Goal: Task Accomplishment & Management: Manage account settings

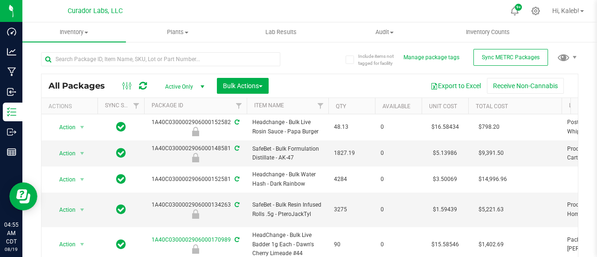
click at [367, 82] on div "Export to Excel Receive Non-Cannabis" at bounding box center [423, 86] width 295 height 16
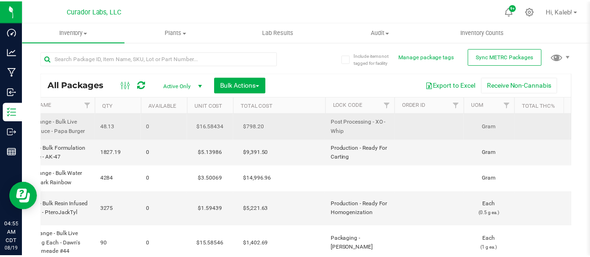
scroll to position [0, 233]
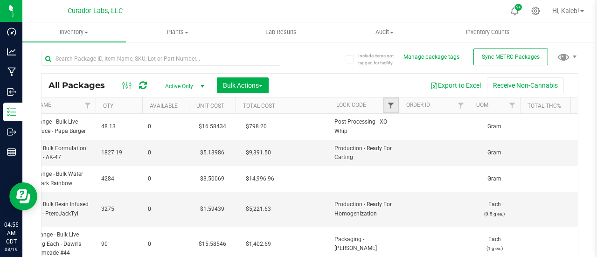
click at [391, 105] on span "Filter" at bounding box center [390, 105] width 7 height 7
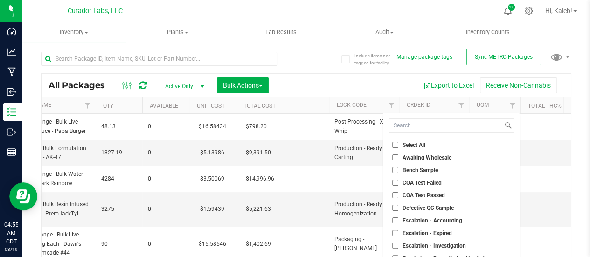
click at [394, 142] on input "Select All" at bounding box center [396, 145] width 6 height 6
checkbox input "true"
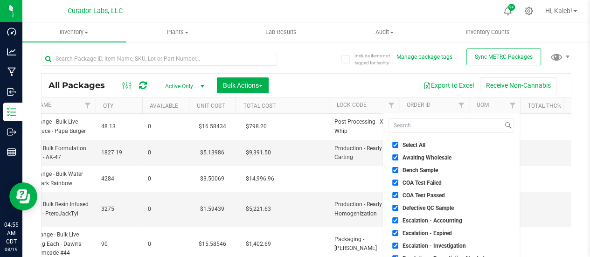
checkbox input "true"
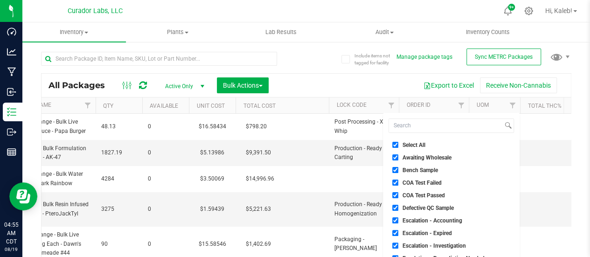
checkbox input "true"
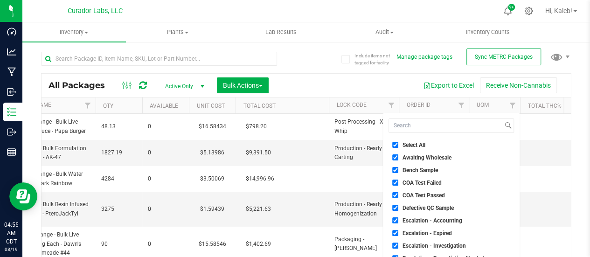
checkbox input "true"
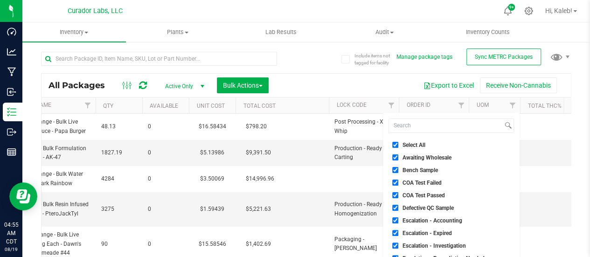
checkbox input "true"
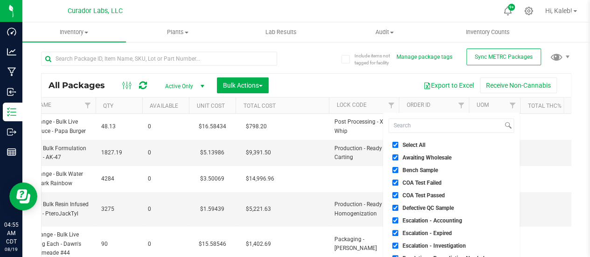
checkbox input "true"
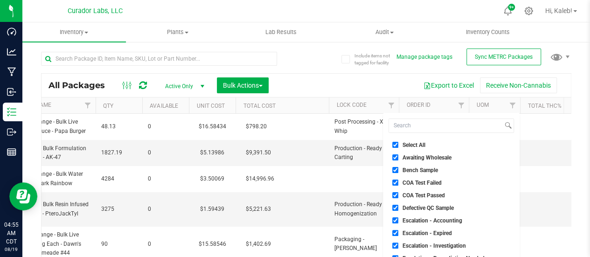
checkbox input "true"
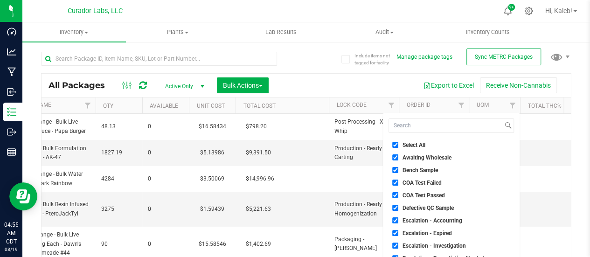
checkbox input "true"
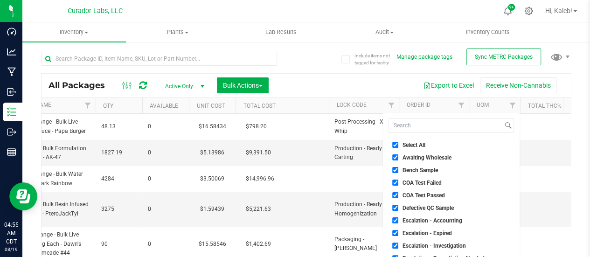
checkbox input "true"
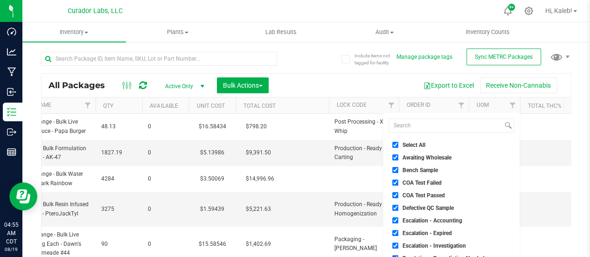
checkbox input "true"
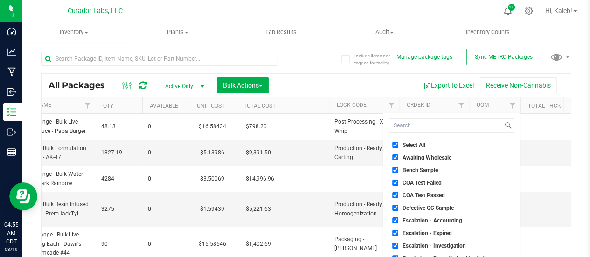
checkbox input "true"
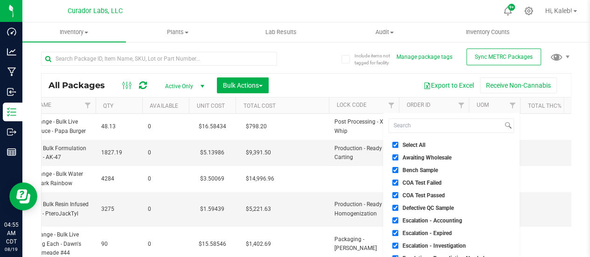
checkbox input "true"
click at [398, 169] on input "Bench Sample" at bounding box center [396, 170] width 6 height 6
checkbox input "false"
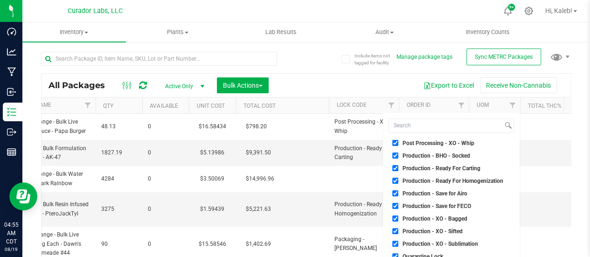
scroll to position [550, 0]
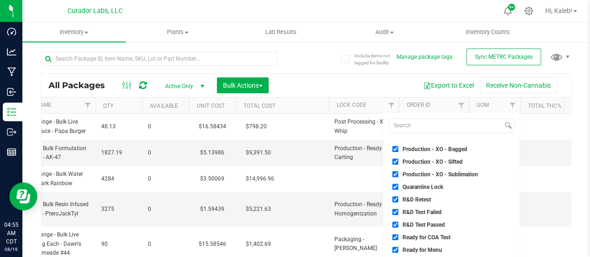
click at [396, 186] on input "Quarantine Lock" at bounding box center [396, 187] width 6 height 6
checkbox input "false"
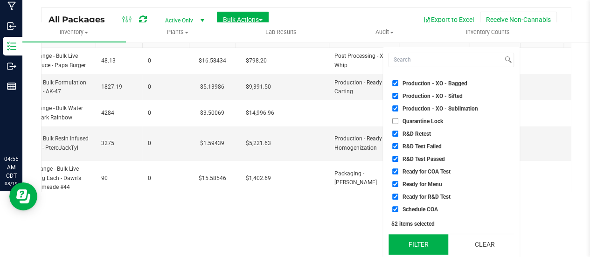
click at [420, 247] on button "Filter" at bounding box center [418, 244] width 59 height 21
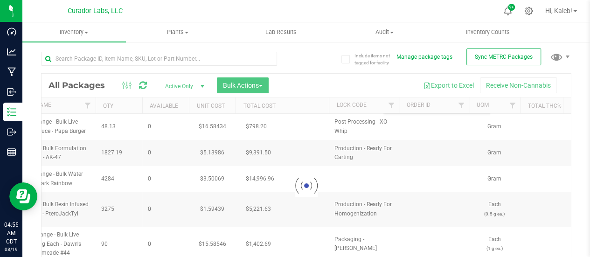
scroll to position [0, 0]
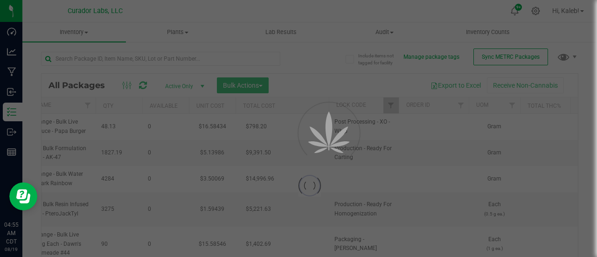
type input "[DATE]"
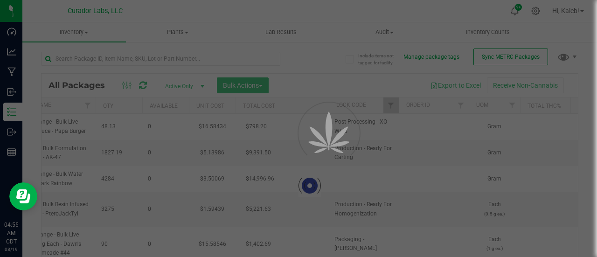
type input "[DATE]"
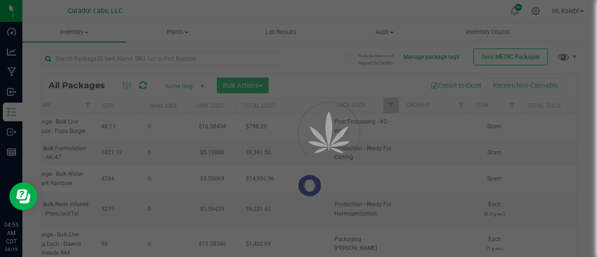
type input "[DATE]"
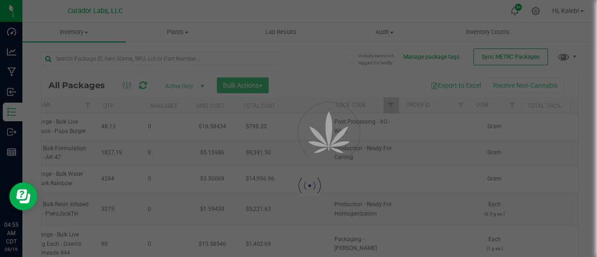
type input "[DATE]"
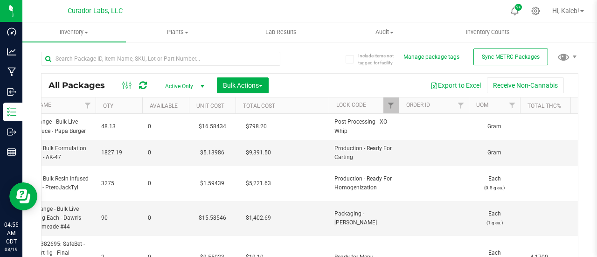
type input "[DATE]"
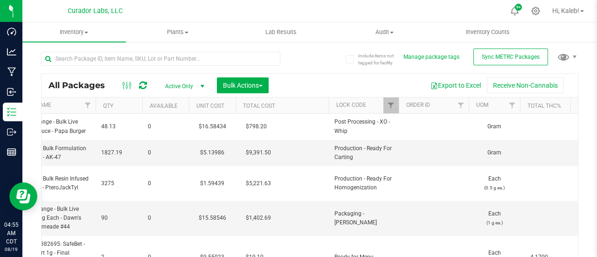
type input "[DATE]"
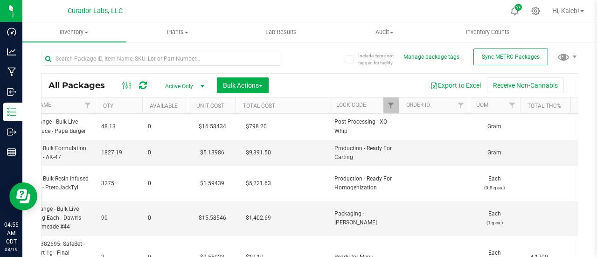
type input "[DATE]"
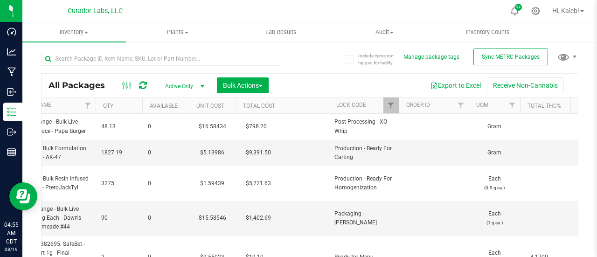
type input "[DATE]"
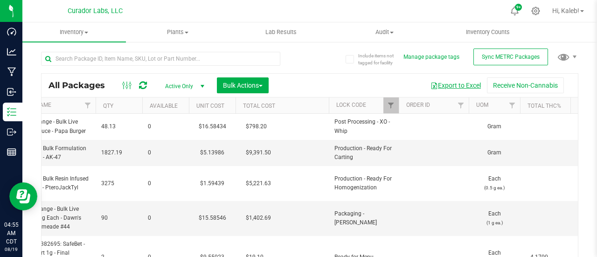
click at [442, 85] on button "Export to Excel" at bounding box center [456, 85] width 63 height 16
click at [390, 105] on span "Filter" at bounding box center [390, 105] width 7 height 7
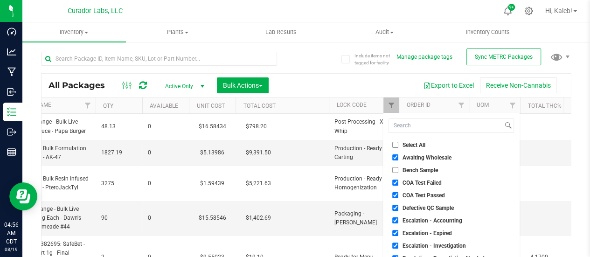
click at [406, 147] on span "Select All" at bounding box center [414, 145] width 23 height 6
click at [399, 147] on input "Select All" at bounding box center [396, 145] width 6 height 6
checkbox input "true"
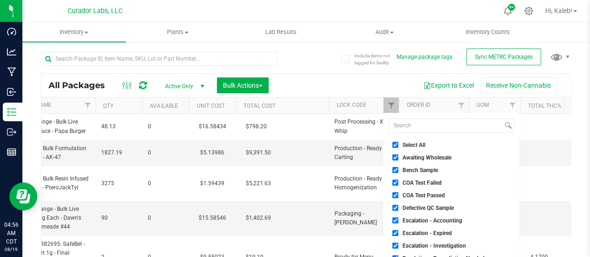
click at [396, 145] on input "Select All" at bounding box center [396, 145] width 6 height 6
checkbox input "false"
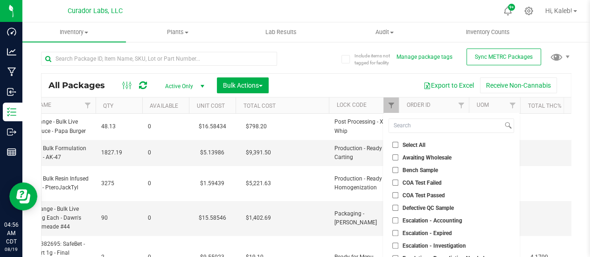
checkbox input "false"
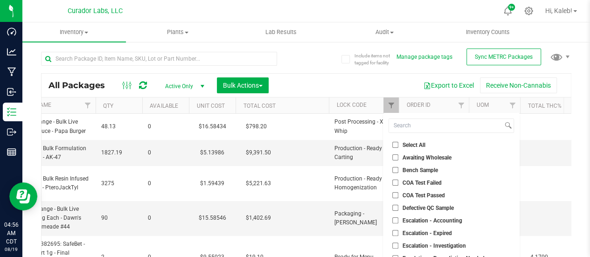
checkbox input "false"
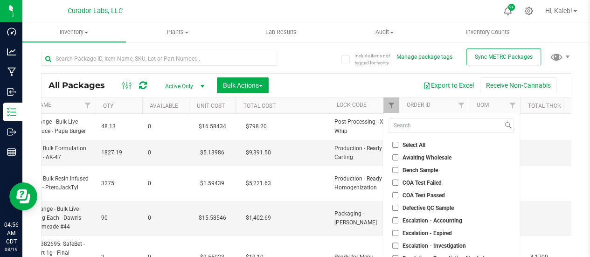
checkbox input "false"
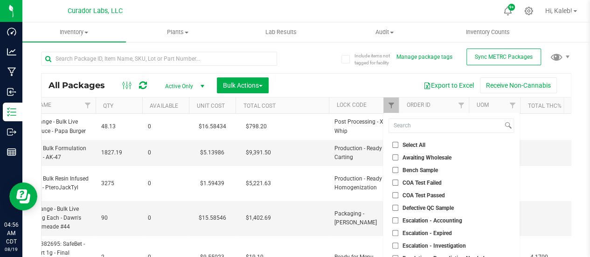
checkbox input "false"
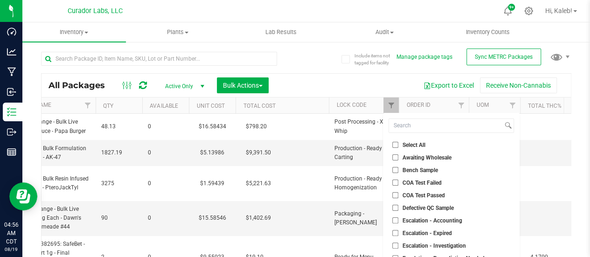
checkbox input "false"
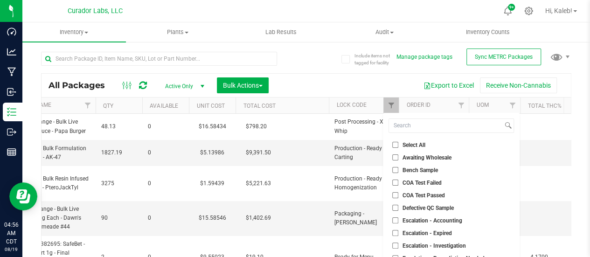
checkbox input "false"
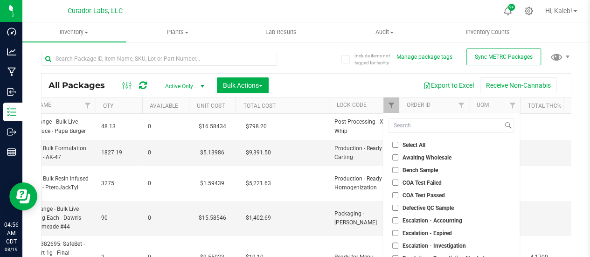
checkbox input "false"
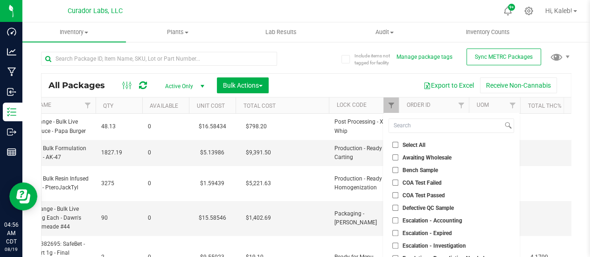
checkbox input "false"
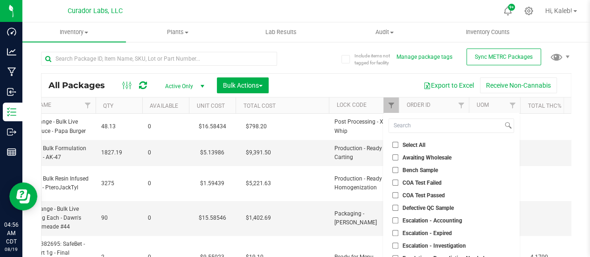
checkbox input "false"
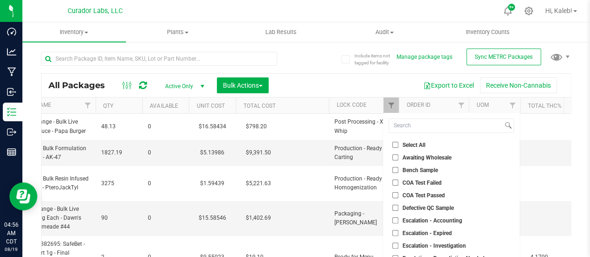
checkbox input "false"
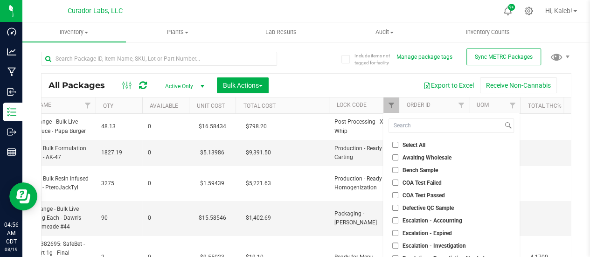
checkbox input "false"
click at [396, 172] on input "Bench Sample" at bounding box center [396, 170] width 6 height 6
checkbox input "true"
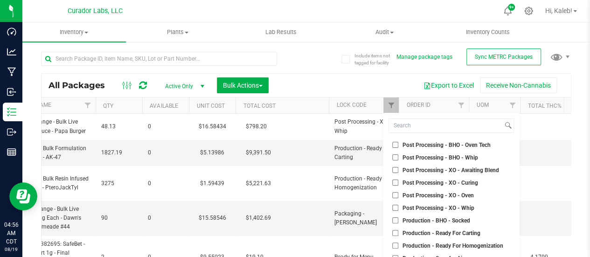
scroll to position [550, 0]
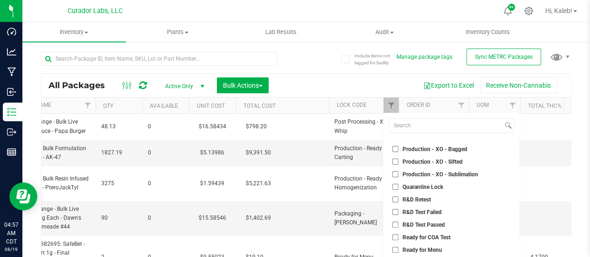
click at [396, 186] on input "Quarantine Lock" at bounding box center [396, 187] width 6 height 6
checkbox input "true"
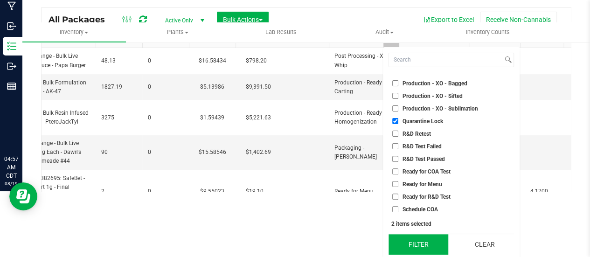
click at [420, 245] on button "Filter" at bounding box center [418, 244] width 59 height 21
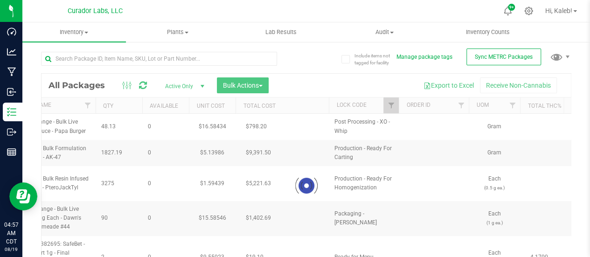
scroll to position [0, 0]
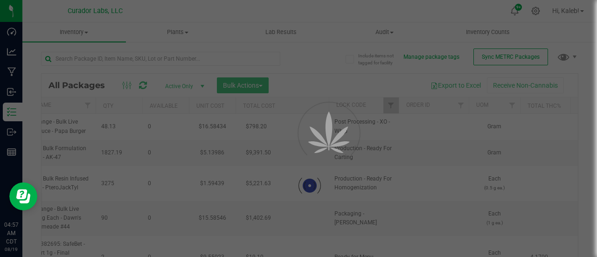
type input "[DATE]"
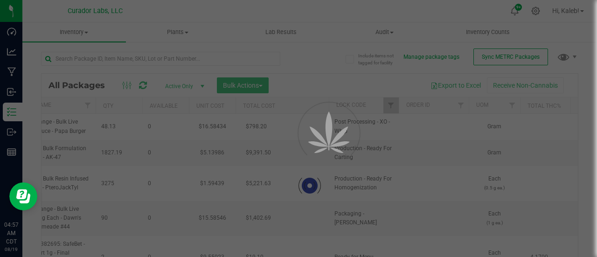
type input "[DATE]"
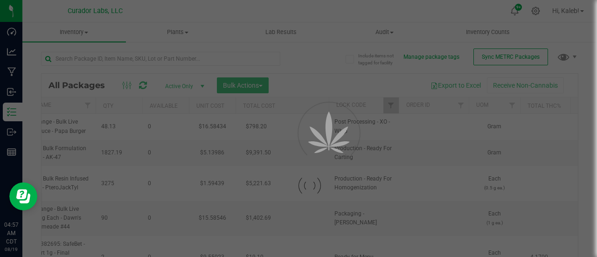
type input "[DATE]"
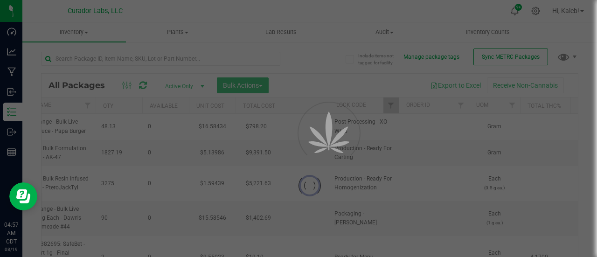
type input "[DATE]"
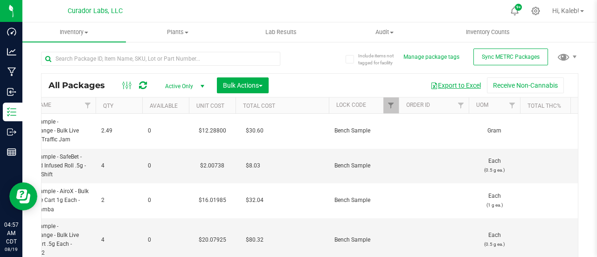
type input "[DATE]"
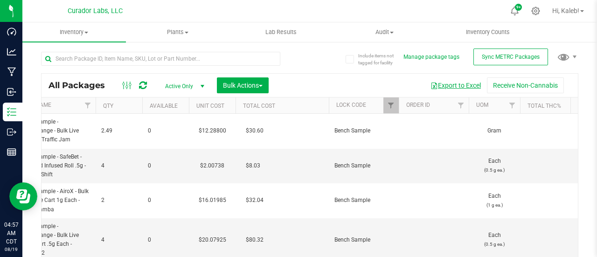
type input "[DATE]"
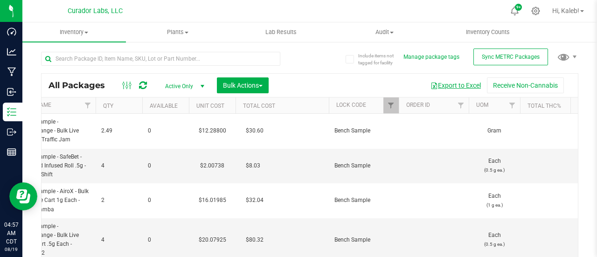
type input "[DATE]"
click at [448, 84] on button "Export to Excel" at bounding box center [456, 85] width 63 height 16
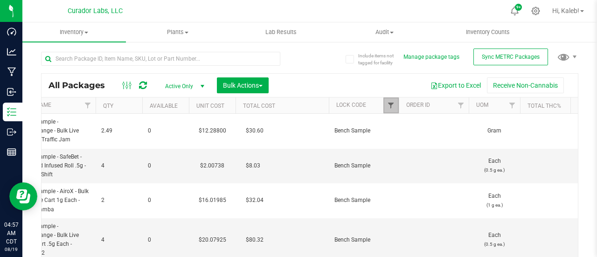
click at [394, 106] on span "Filter" at bounding box center [390, 105] width 7 height 7
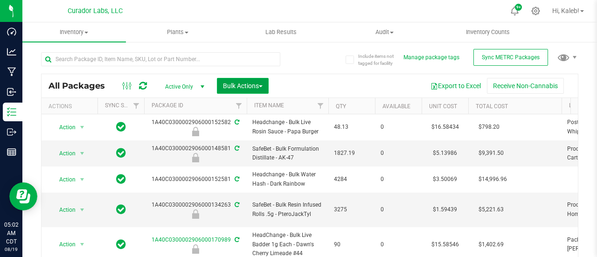
click at [253, 85] on span "Bulk Actions" at bounding box center [243, 85] width 40 height 7
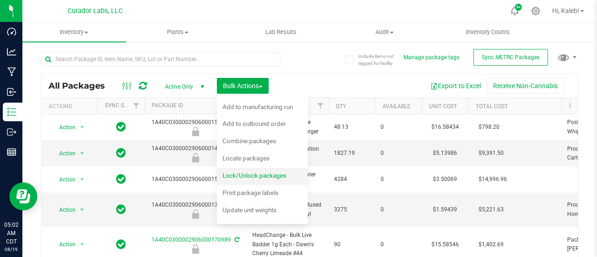
click at [251, 175] on span "Lock/Unlock packages" at bounding box center [255, 175] width 64 height 7
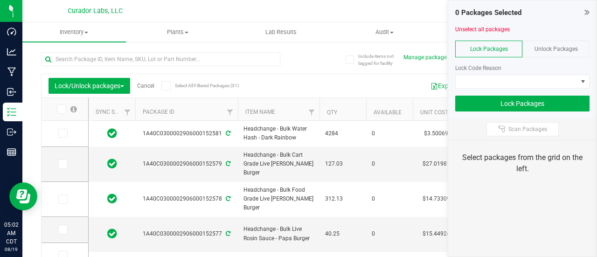
type input "[DATE]"
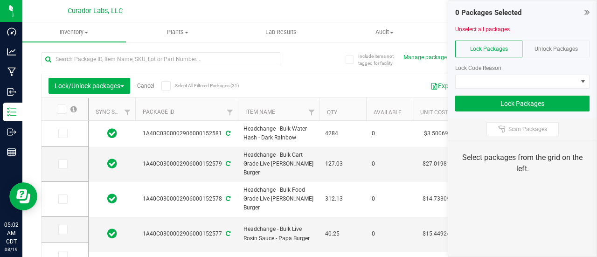
type input "[DATE]"
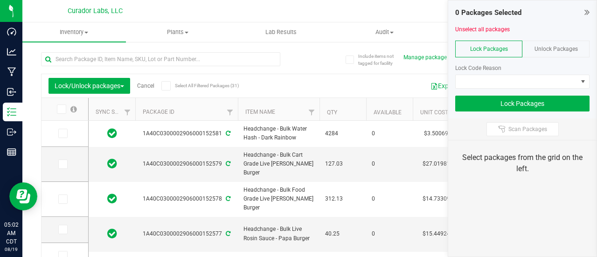
type input "[DATE]"
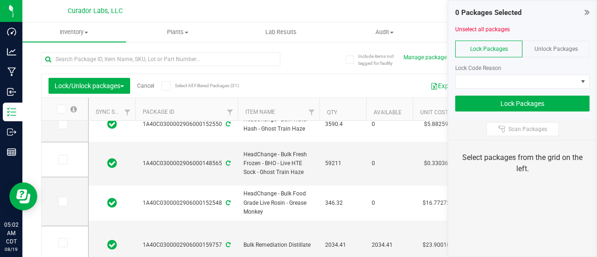
scroll to position [366, 0]
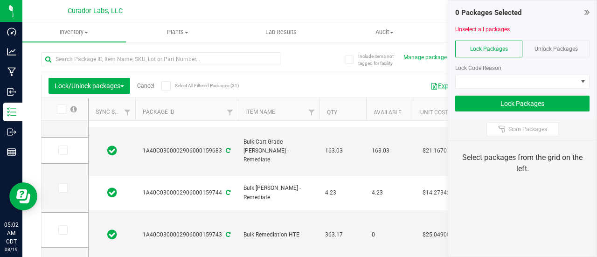
click at [439, 84] on button "Export to Excel" at bounding box center [456, 86] width 63 height 16
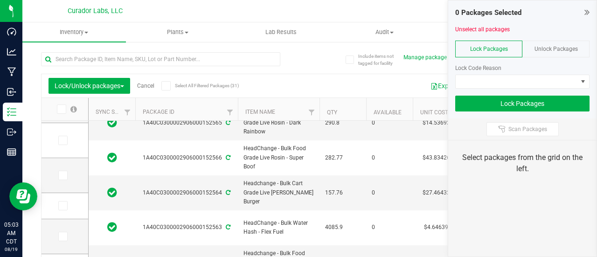
click at [311, 84] on div "Export to Excel Receive Non-Cannabis" at bounding box center [397, 86] width 350 height 16
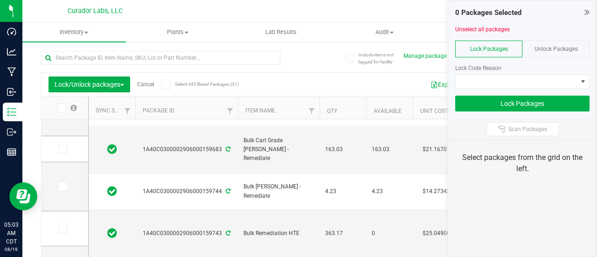
click at [280, 89] on div "Export to Excel Receive Non-Cannabis" at bounding box center [397, 85] width 350 height 16
click at [585, 11] on icon at bounding box center [587, 11] width 5 height 9
click at [306, 77] on div "Export to Excel Receive Non-Cannabis" at bounding box center [397, 85] width 350 height 16
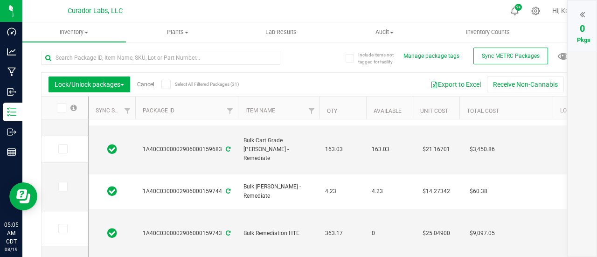
scroll to position [68, 0]
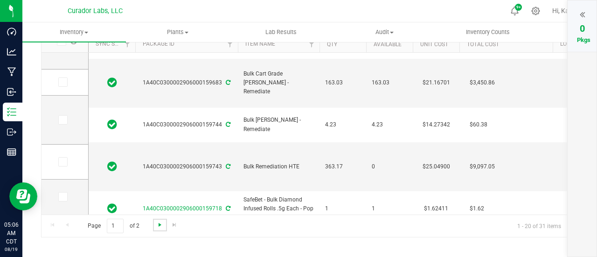
click at [162, 224] on span "Go to the next page" at bounding box center [159, 224] width 7 height 7
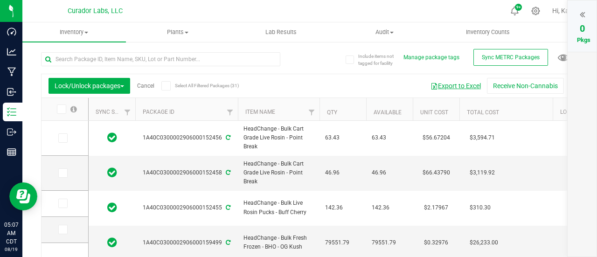
click at [440, 84] on button "Export to Excel" at bounding box center [456, 86] width 63 height 16
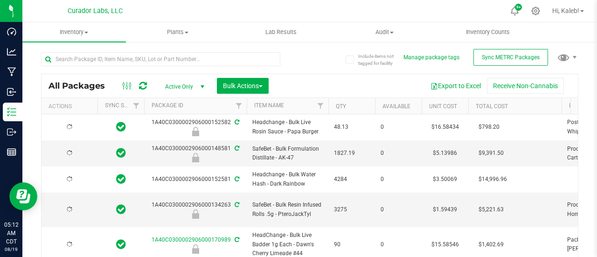
click at [311, 67] on div "All Packages Active Only Active Only Lab Samples Locked All External Internal B…" at bounding box center [310, 171] width 538 height 256
